Goal: Task Accomplishment & Management: Complete application form

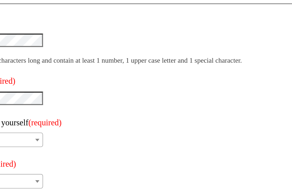
scroll to position [21, 0]
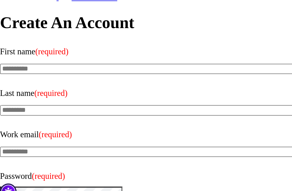
type input "*"
type input "*****"
click at [20, 55] on input "Last name (required)" at bounding box center [146, 57] width 292 height 5
click at [16, 44] on label "Last name (required)" at bounding box center [146, 48] width 292 height 9
click at [16, 55] on input "Last name (required)" at bounding box center [146, 57] width 292 height 5
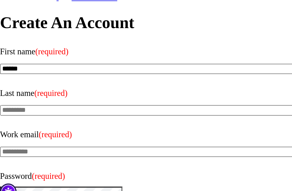
click at [15, 44] on label "Last name (required)" at bounding box center [146, 48] width 292 height 9
click at [15, 55] on input "Last name (required)" at bounding box center [146, 57] width 292 height 5
click at [18, 44] on label "Last name (required)" at bounding box center [146, 48] width 292 height 9
click at [18, 55] on input "Last name (required)" at bounding box center [146, 57] width 292 height 5
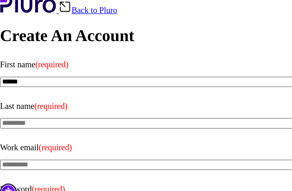
scroll to position [0, 0]
